Goal: Find specific page/section: Find specific page/section

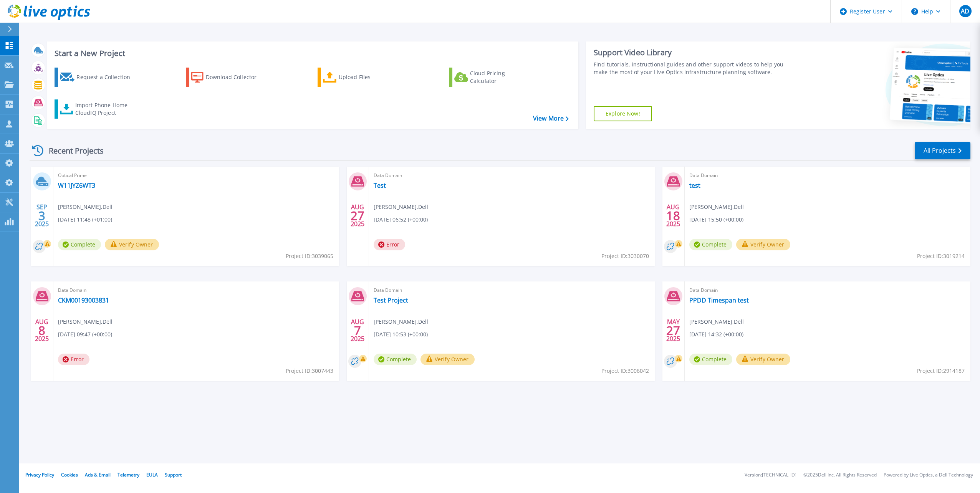
click at [8, 27] on icon at bounding box center [10, 29] width 4 height 6
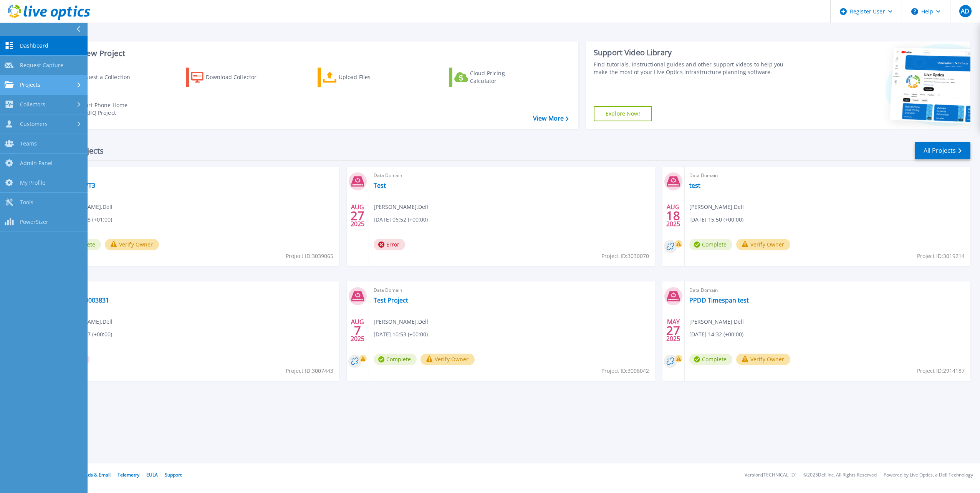
click at [38, 85] on span "Projects" at bounding box center [30, 84] width 20 height 7
click at [51, 108] on link "Search Projects" at bounding box center [44, 105] width 88 height 20
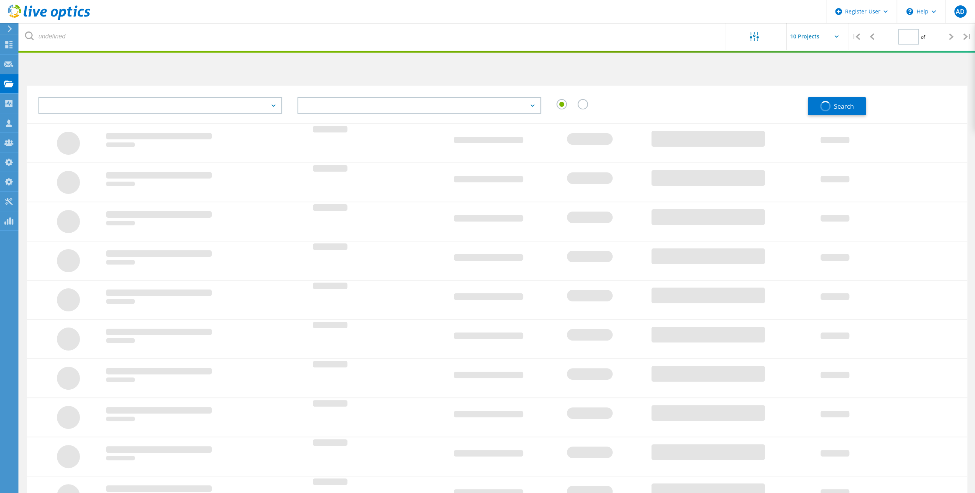
type input "1"
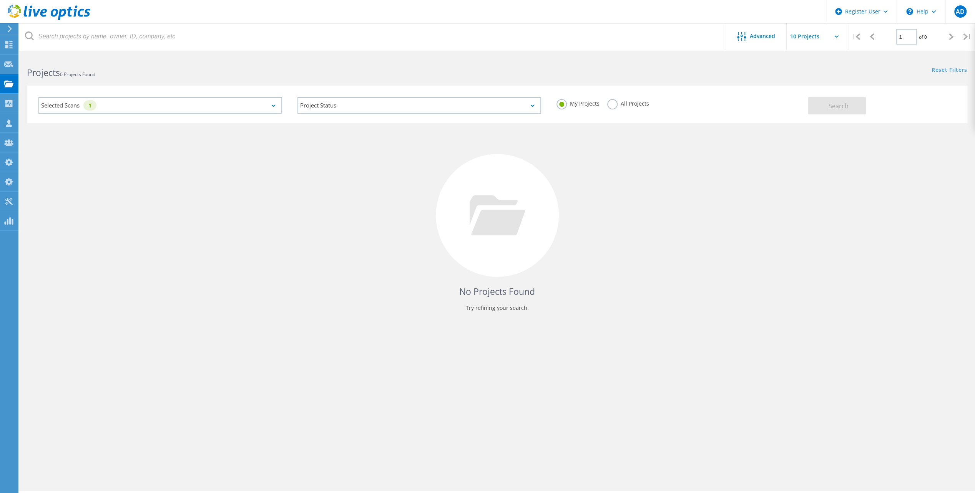
click at [215, 110] on div "Selected Scans 1" at bounding box center [160, 105] width 244 height 17
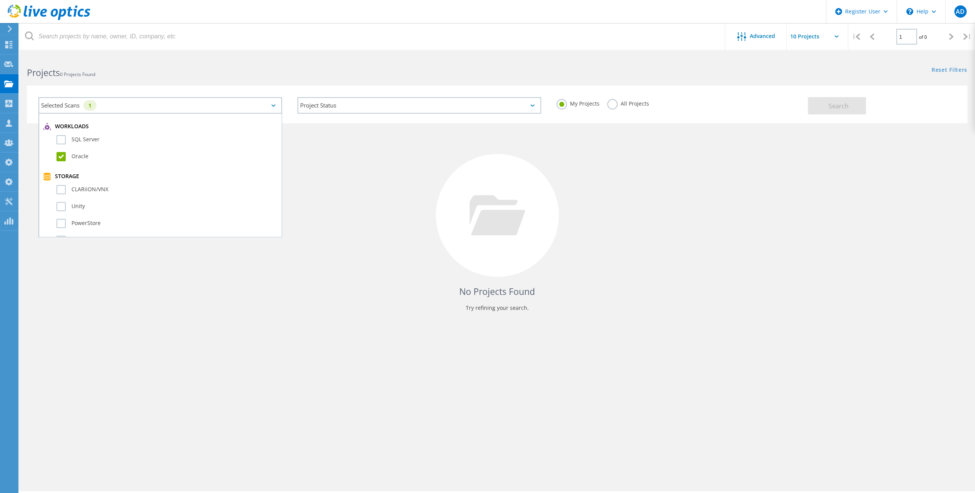
scroll to position [115, 0]
click at [85, 158] on label "Oracle" at bounding box center [166, 159] width 221 height 9
click at [0, 0] on input "Oracle" at bounding box center [0, 0] width 0 height 0
click at [615, 104] on label "All Projects" at bounding box center [628, 102] width 42 height 7
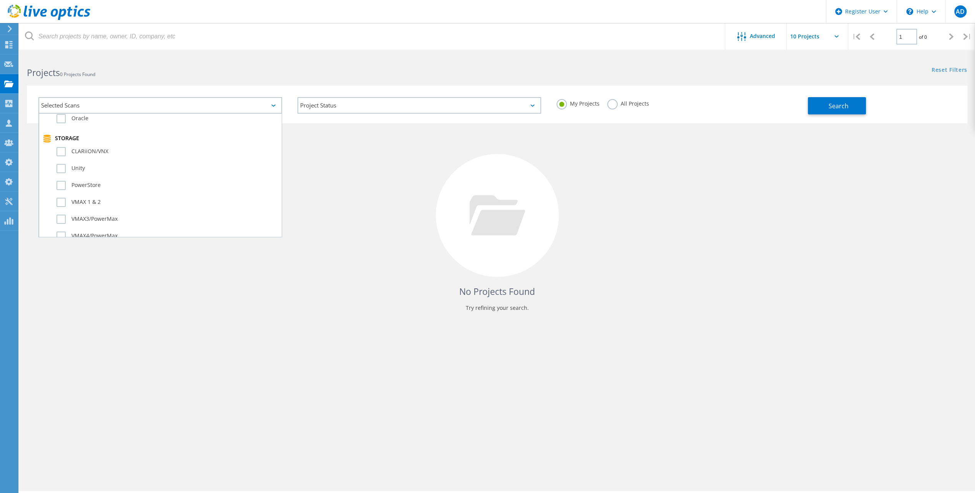
click at [0, 0] on input "All Projects" at bounding box center [0, 0] width 0 height 0
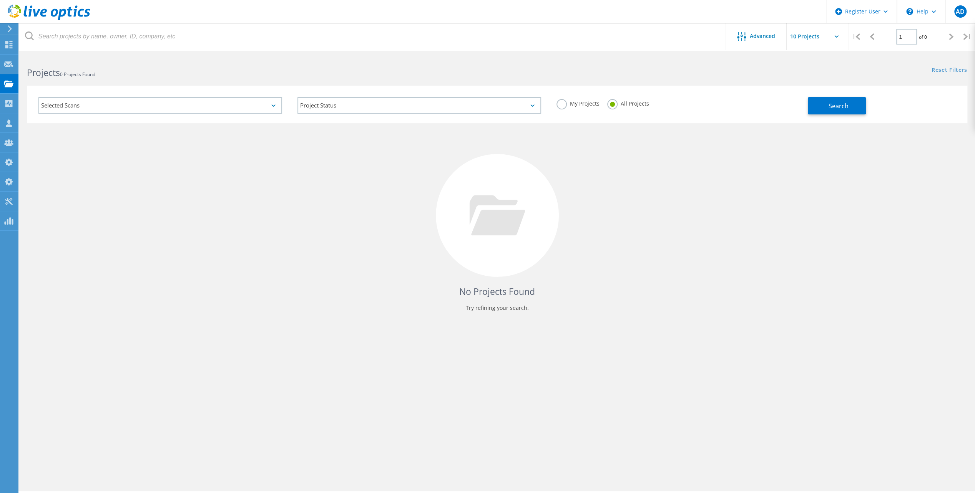
click at [133, 104] on div "Selected Scans" at bounding box center [160, 105] width 244 height 17
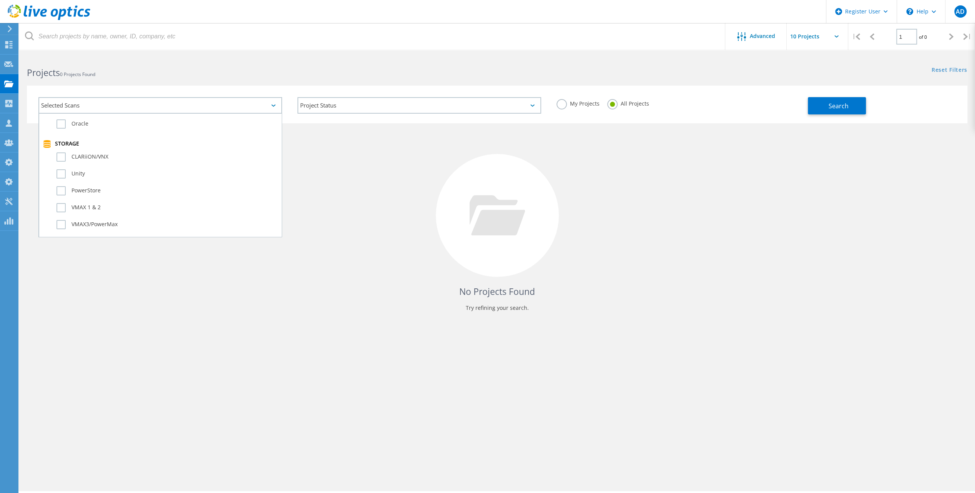
scroll to position [154, 0]
click at [87, 167] on label "Unity" at bounding box center [166, 170] width 221 height 9
click at [0, 0] on input "Unity" at bounding box center [0, 0] width 0 height 0
click at [849, 101] on button "Search" at bounding box center [836, 105] width 58 height 17
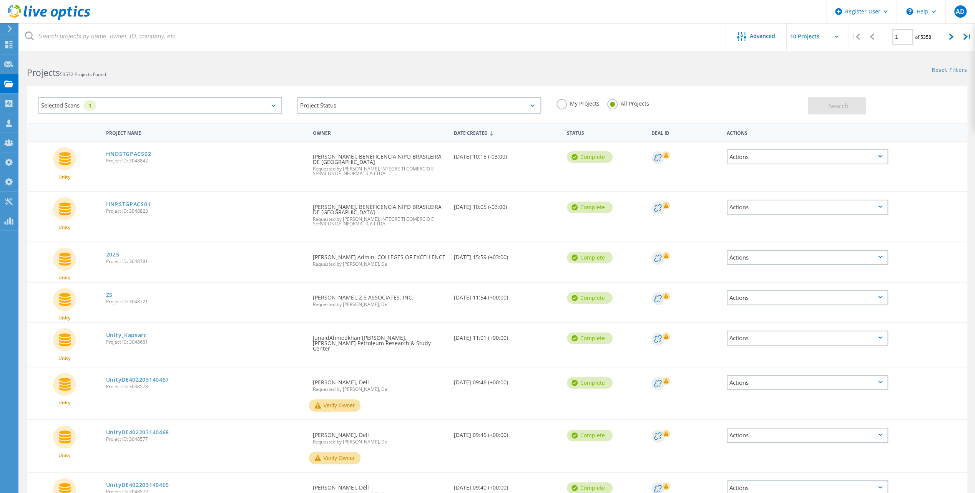
scroll to position [115, 0]
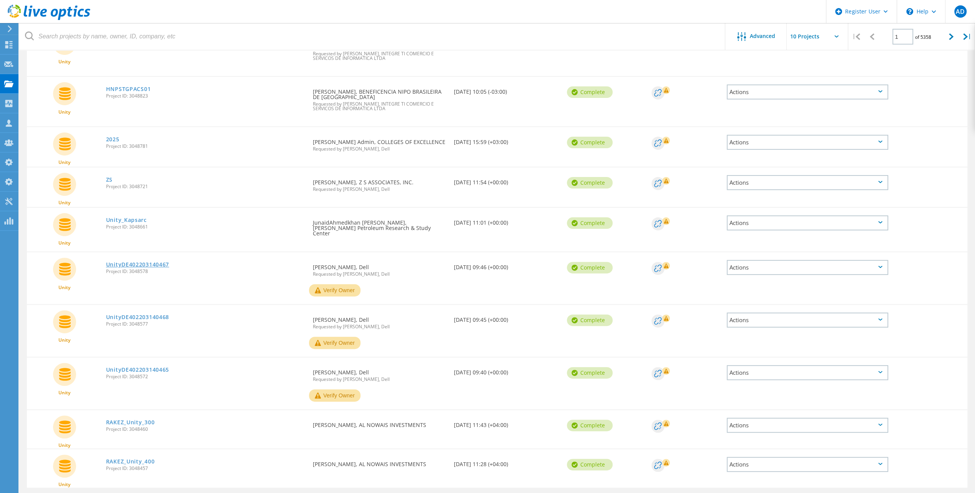
click at [143, 262] on link "UnityDE402203140467" at bounding box center [137, 264] width 63 height 5
